Goal: Task Accomplishment & Management: Use online tool/utility

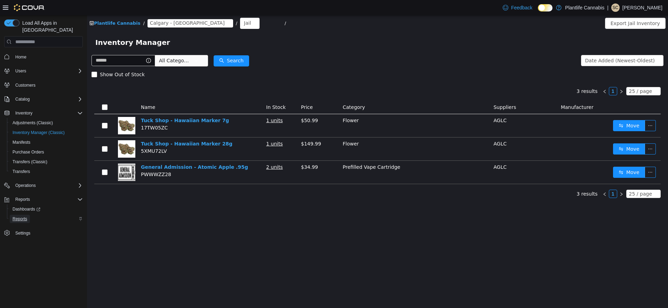
click at [23, 216] on span "Reports" at bounding box center [20, 219] width 15 height 6
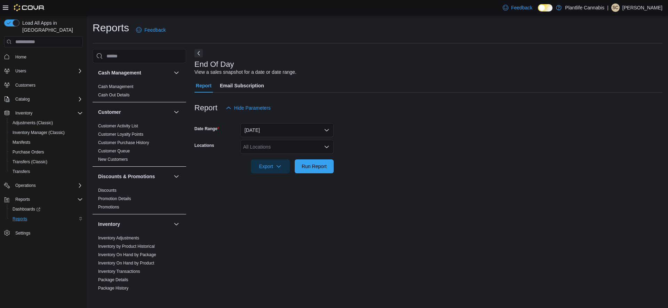
click at [281, 148] on div "All Locations" at bounding box center [286, 147] width 93 height 14
type input "****"
click at [287, 170] on span "Calgary - [GEOGRAPHIC_DATA]" at bounding box center [295, 168] width 72 height 7
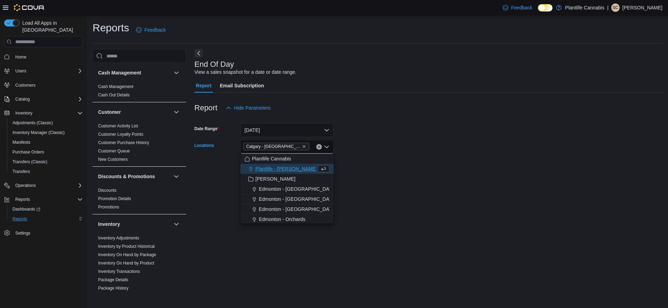
drag, startPoint x: 392, startPoint y: 164, endPoint x: 308, endPoint y: 162, distance: 84.6
click at [392, 164] on form "Date Range Today Locations Calgary - Harvest Hills Combo box. Selected. Calgary…" at bounding box center [428, 144] width 468 height 58
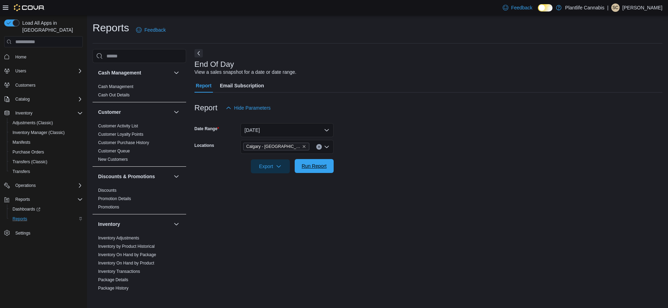
click at [298, 164] on button "Run Report" at bounding box center [314, 166] width 39 height 14
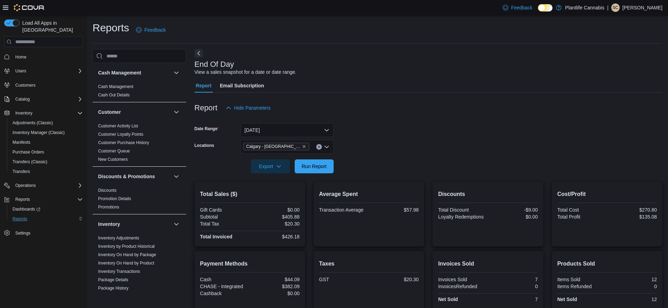
scroll to position [59, 0]
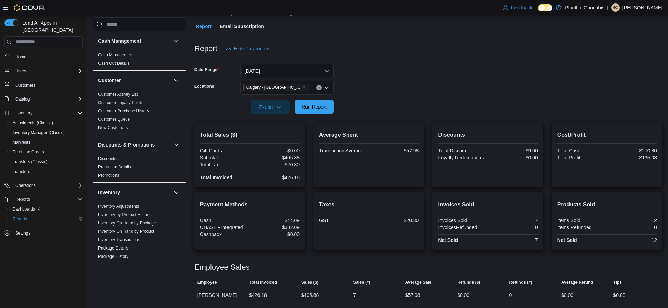
click at [312, 110] on span "Run Report" at bounding box center [314, 106] width 25 height 7
click at [316, 103] on span "Run Report" at bounding box center [314, 107] width 31 height 14
click at [23, 54] on span "Home" at bounding box center [20, 57] width 11 height 6
